Goal: Task Accomplishment & Management: Manage account settings

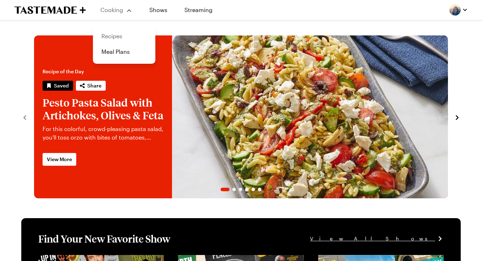
click at [113, 35] on link "Recipes" at bounding box center [124, 36] width 54 height 16
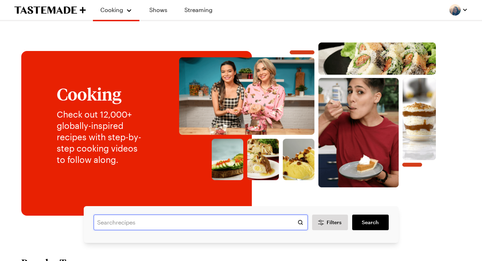
click at [108, 224] on input "text" at bounding box center [201, 223] width 214 height 16
paste input "Cornmeal Shortcakes with Honey and Herb Strawberries"
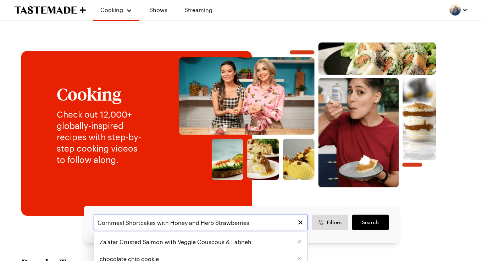
type input "Cornmeal Shortcakes with Honey and Herb Strawberries"
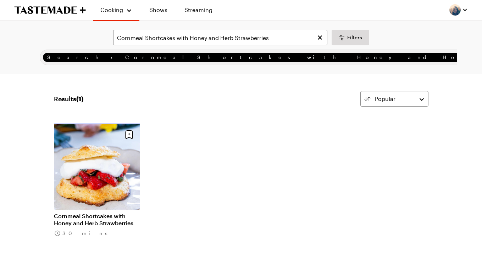
click at [103, 213] on link "Cornmeal Shortcakes with Honey and Herb Strawberries" at bounding box center [97, 220] width 86 height 14
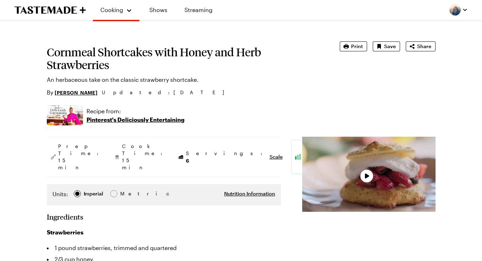
type textarea "x"
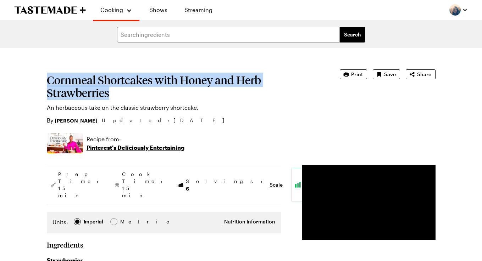
drag, startPoint x: 114, startPoint y: 95, endPoint x: 49, endPoint y: 82, distance: 66.1
click at [49, 82] on h1 "Cornmeal Shortcakes with Honey and Herb Strawberries" at bounding box center [183, 87] width 273 height 26
copy h1 "Cornmeal Shortcakes with Honey and Herb Strawberries"
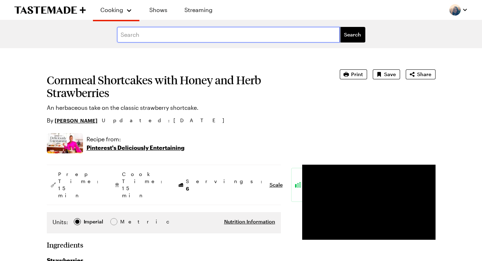
click at [138, 40] on input "text" at bounding box center [228, 35] width 223 height 16
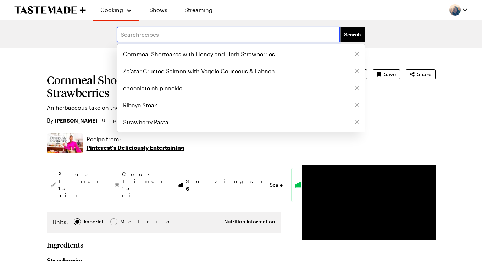
paste input "Dog Pupsicles"
type input "Dog Pupsicles"
click at [340, 27] on button "Search" at bounding box center [353, 35] width 26 height 16
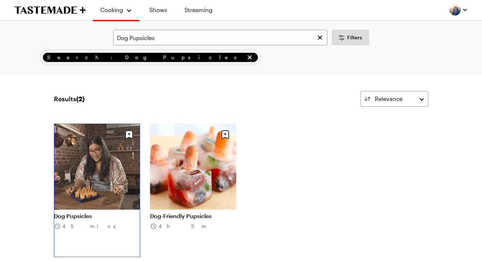
click at [110, 213] on link "Dog Pupsicles" at bounding box center [97, 216] width 86 height 7
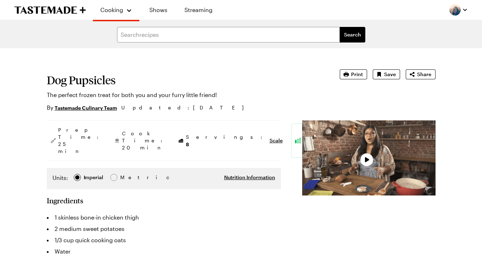
type textarea "x"
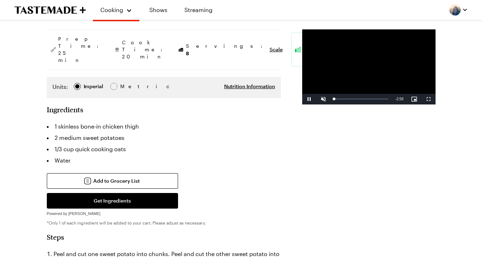
scroll to position [93, 0]
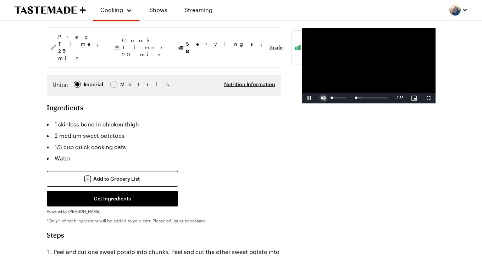
click at [316, 98] on span "Video Player" at bounding box center [323, 98] width 14 height 0
click at [334, 99] on div "Loaded : 20.03% 0:28 0:03" at bounding box center [361, 98] width 54 height 2
click at [358, 99] on div "0:40" at bounding box center [358, 98] width 0 height 2
click at [334, 99] on div "Loaded : 0.00% 0:42 0:42" at bounding box center [361, 98] width 54 height 2
click at [302, 98] on span "Video Player" at bounding box center [309, 98] width 14 height 0
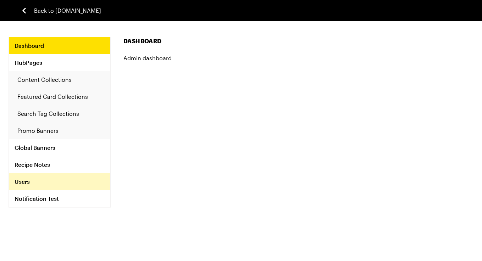
click at [28, 184] on link "Users" at bounding box center [59, 181] width 101 height 17
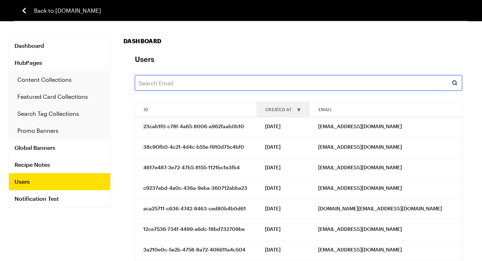
click at [186, 80] on input "text" at bounding box center [298, 83] width 327 height 16
paste input "daenickens@gmail.com"
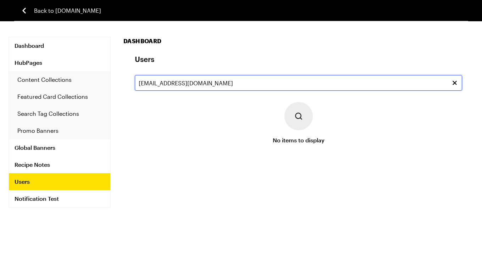
click at [189, 77] on input "daenickens@gmail.com" at bounding box center [298, 83] width 327 height 16
paste input "rialitie"
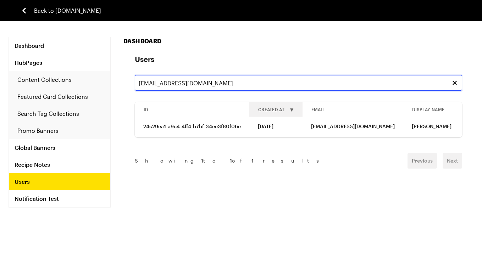
click at [173, 89] on input "rialities@gmail.com" at bounding box center [298, 83] width 327 height 16
click at [171, 86] on input "rialities@gmail.com" at bounding box center [298, 83] width 327 height 16
paste input "tobecassig253@gmail.com"
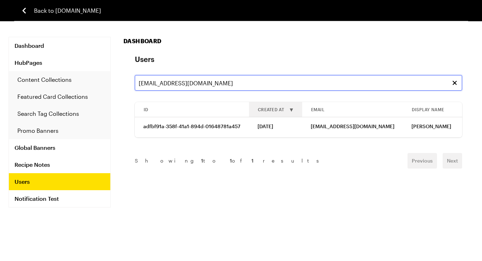
click at [181, 87] on input "tobecassig253@gmail.com" at bounding box center [298, 83] width 327 height 16
paste input "Deavonnenickens"
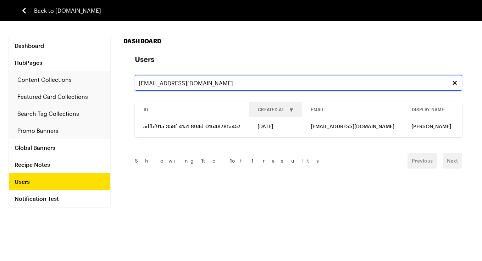
type input "Deavonnenickens@gmail.com"
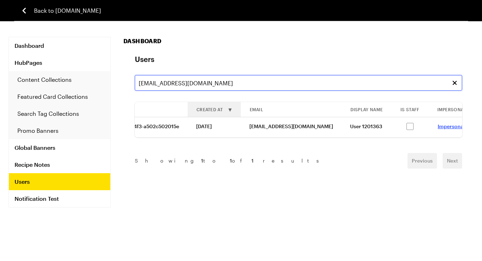
scroll to position [0, 92]
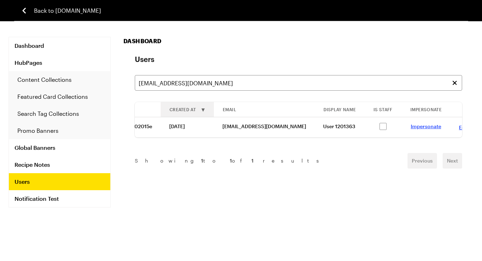
click at [417, 127] on link "Impersonate" at bounding box center [425, 126] width 30 height 6
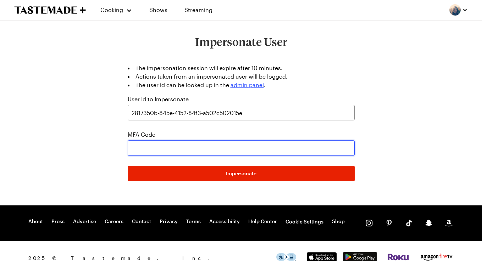
click at [203, 149] on input "text" at bounding box center [241, 148] width 227 height 16
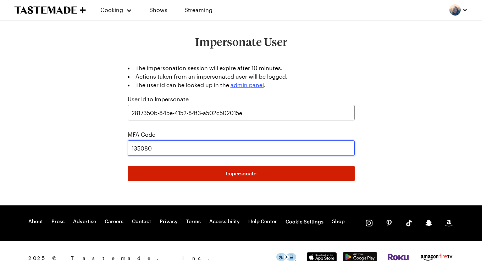
type input "135080"
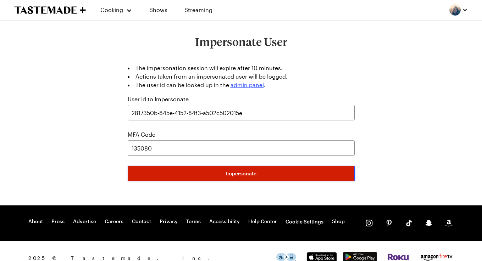
click at [282, 175] on button "Impersonate" at bounding box center [241, 174] width 227 height 16
